Goal: Information Seeking & Learning: Check status

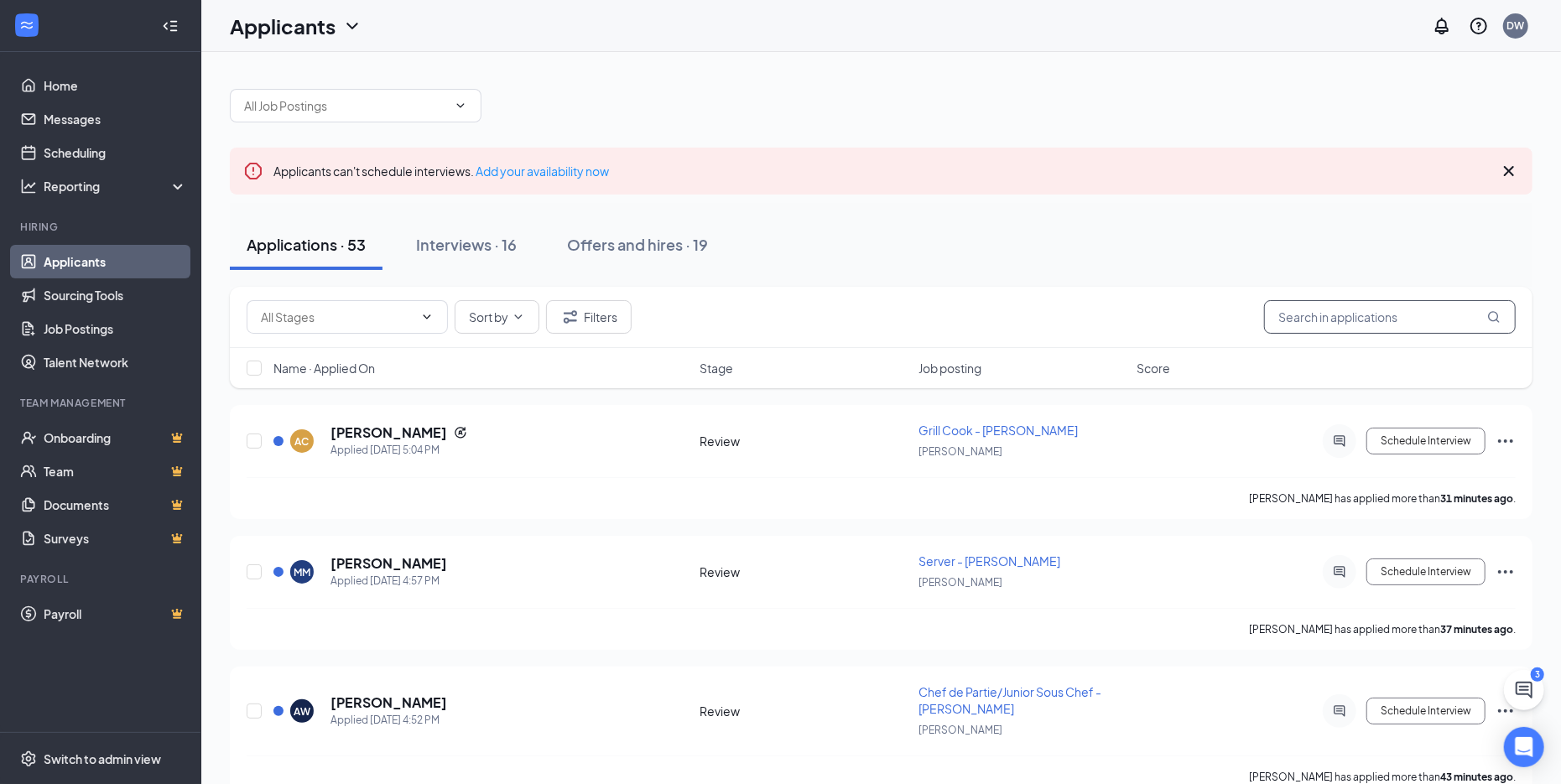
click at [1327, 320] on input "text" at bounding box center [1389, 316] width 251 height 33
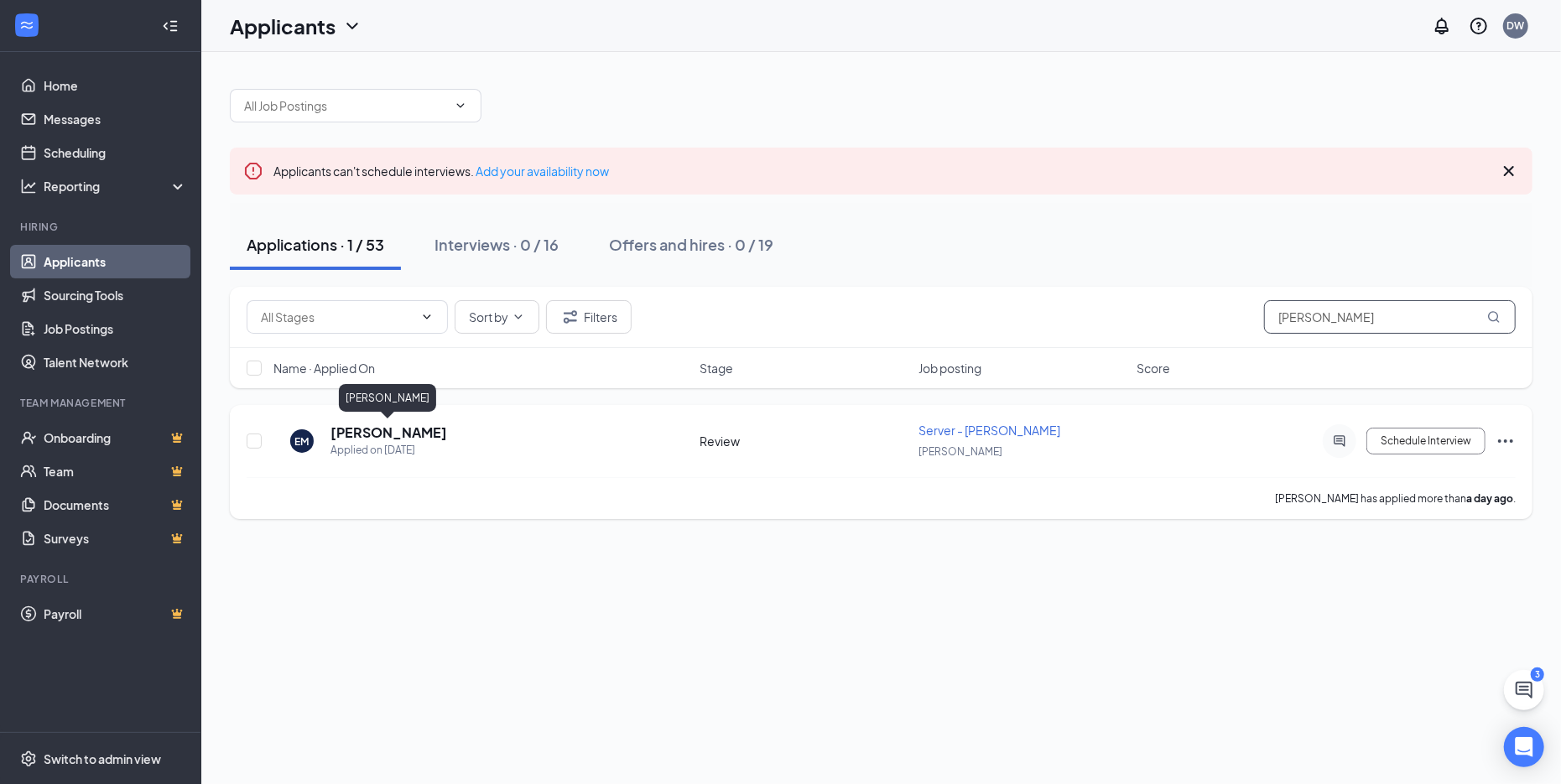
type input "[PERSON_NAME]"
click at [367, 439] on h5 "[PERSON_NAME]" at bounding box center [389, 432] width 117 height 18
